Goal: Task Accomplishment & Management: Complete application form

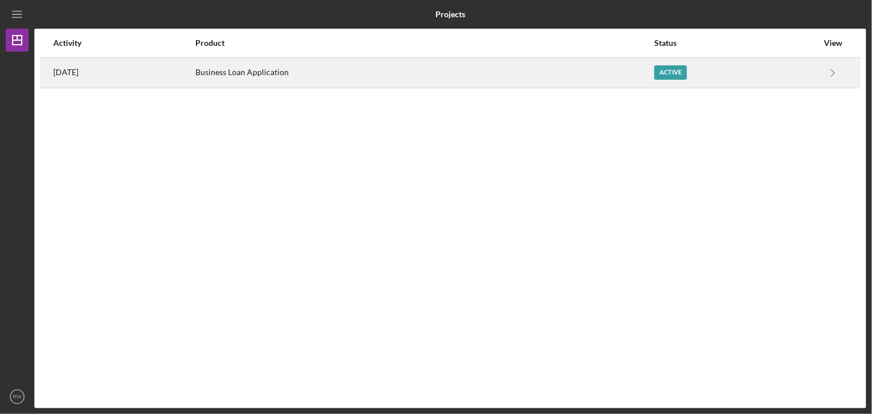
click at [671, 72] on div "Active" at bounding box center [671, 72] width 33 height 14
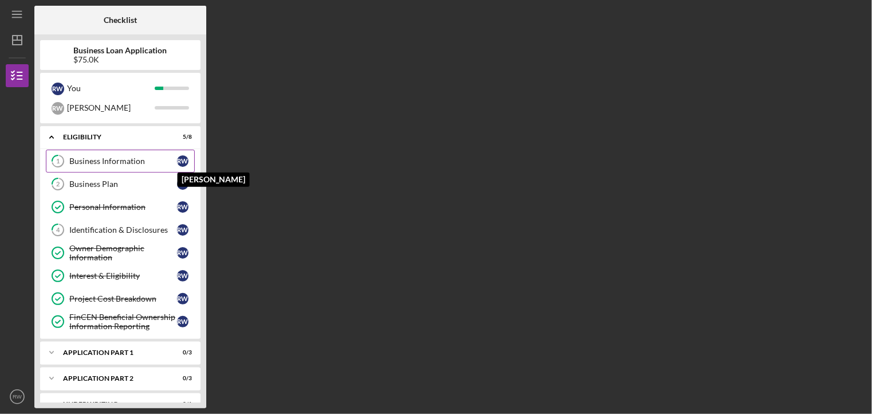
click at [177, 162] on div "R W" at bounding box center [185, 160] width 17 height 11
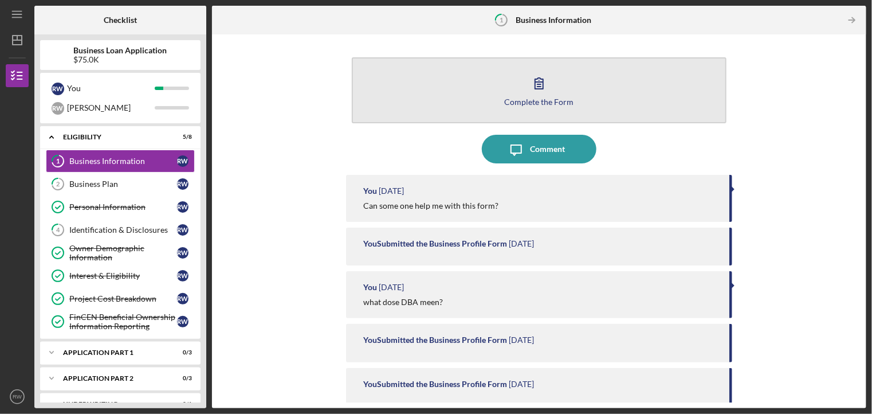
click at [543, 89] on icon "button" at bounding box center [539, 83] width 29 height 29
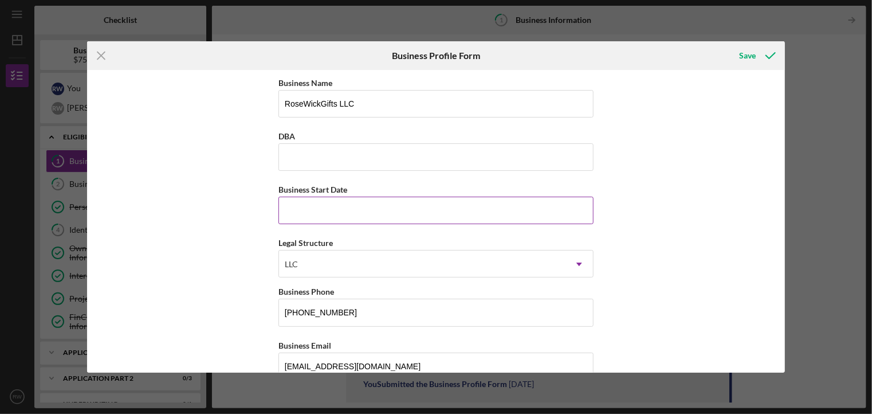
click at [298, 208] on input "Business Start Date" at bounding box center [436, 211] width 315 height 28
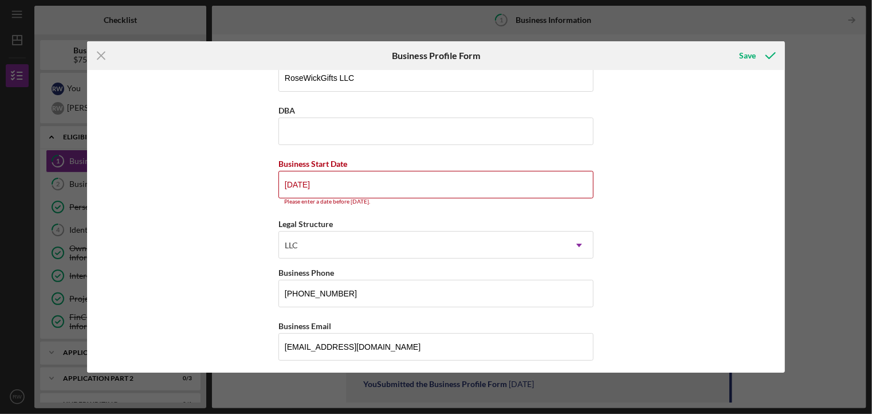
scroll to position [30, 0]
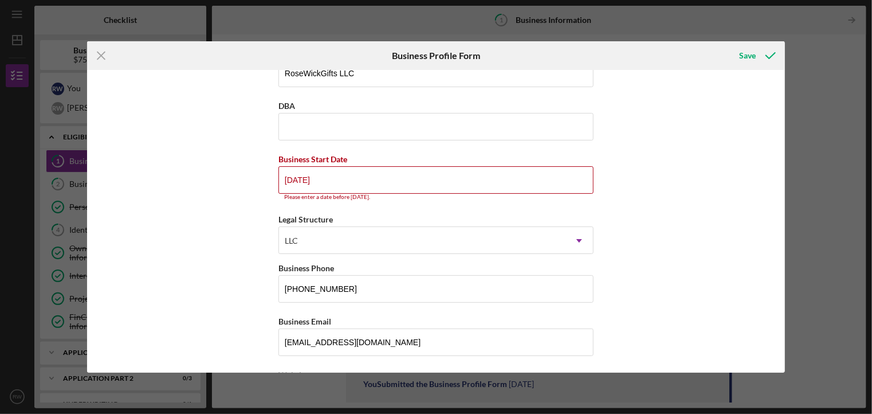
drag, startPoint x: 326, startPoint y: 179, endPoint x: 256, endPoint y: 191, distance: 70.4
click at [256, 191] on div "Business Name RoseWickGifts LLC DBA Business Start Date 01/01/2026 Please enter…" at bounding box center [436, 221] width 698 height 303
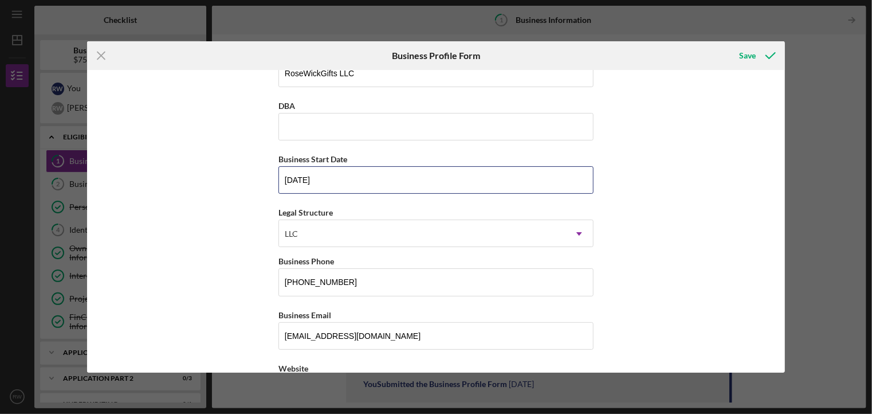
type input "08/21/2025"
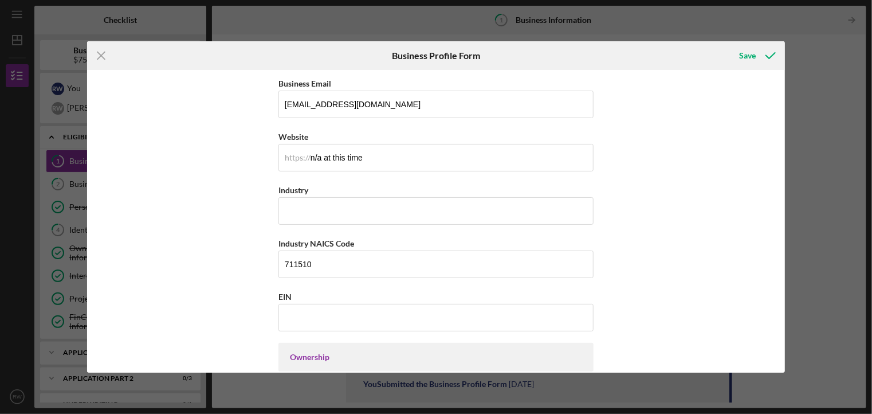
scroll to position [268, 0]
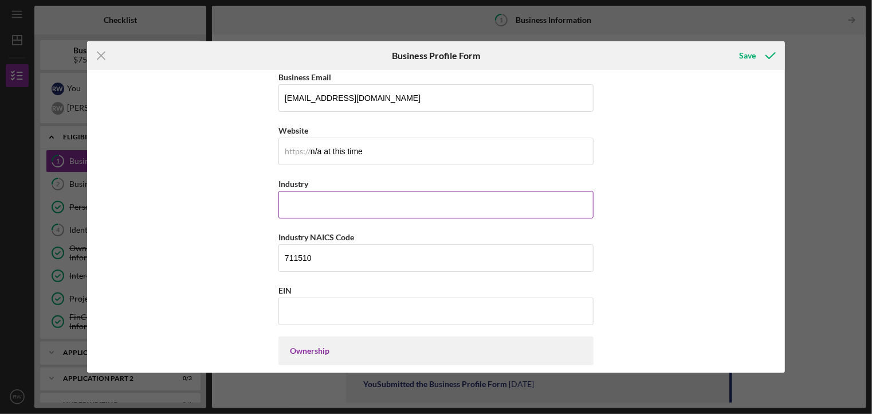
click at [301, 204] on input "Industry" at bounding box center [436, 205] width 315 height 28
type input "sales"
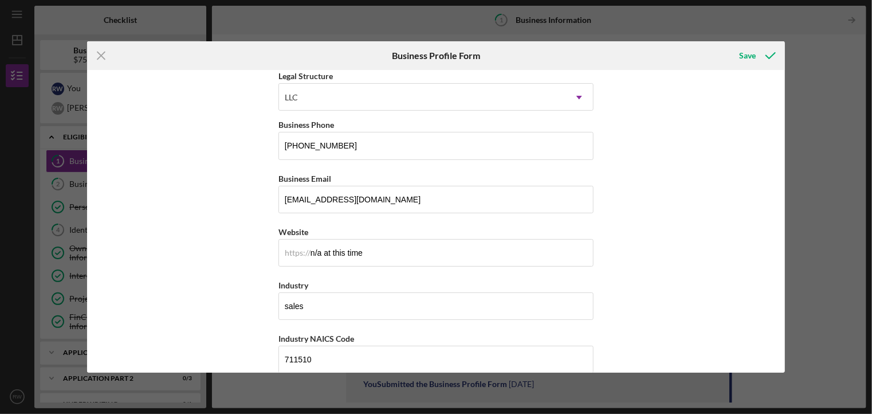
scroll to position [0, 0]
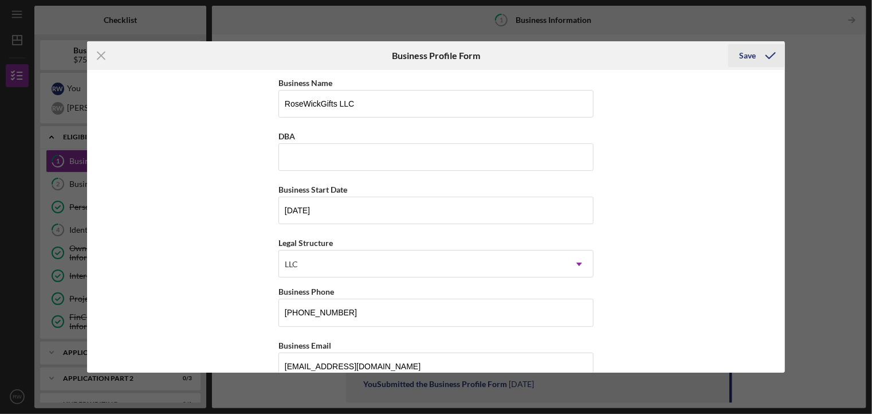
click at [743, 54] on div "Save" at bounding box center [748, 55] width 17 height 23
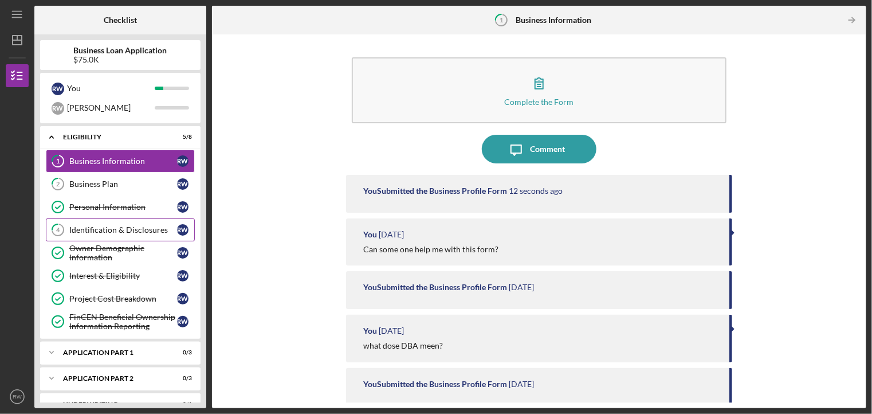
click at [119, 231] on div "Identification & Disclosures" at bounding box center [123, 229] width 108 height 9
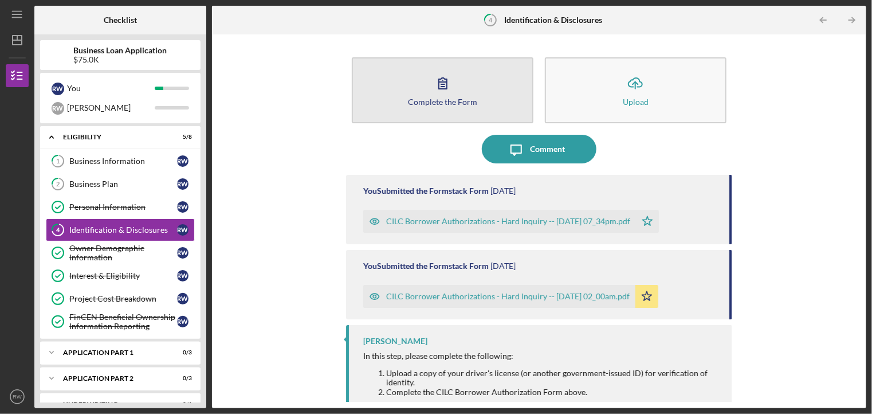
click at [456, 90] on button "Complete the Form Form" at bounding box center [443, 90] width 182 height 66
